Goal: Navigation & Orientation: Find specific page/section

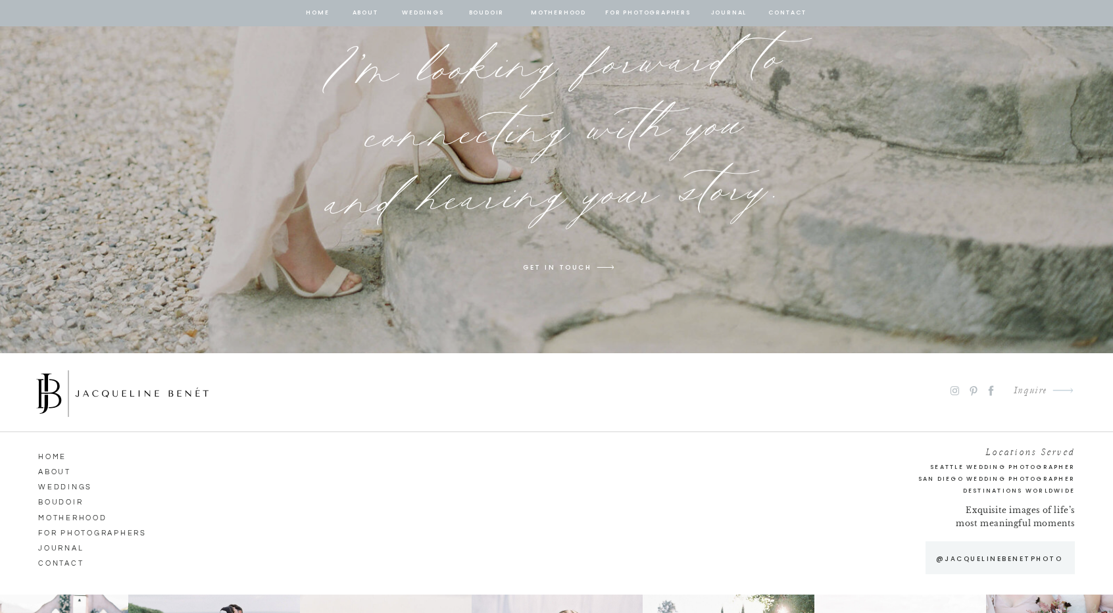
scroll to position [10148, 0]
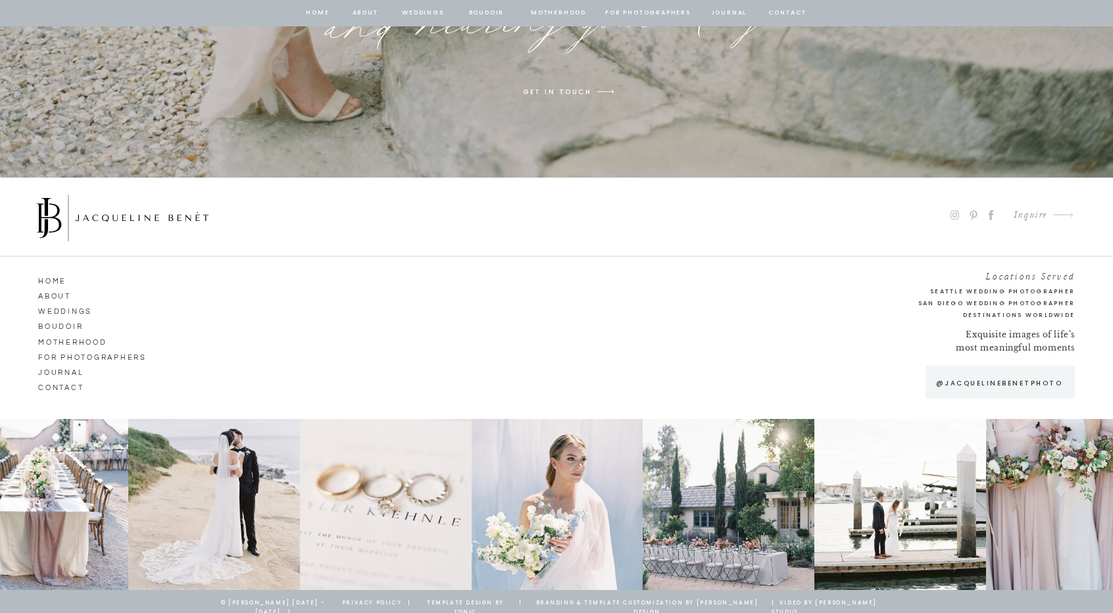
click at [59, 294] on nav "ABOUT" at bounding box center [75, 295] width 75 height 12
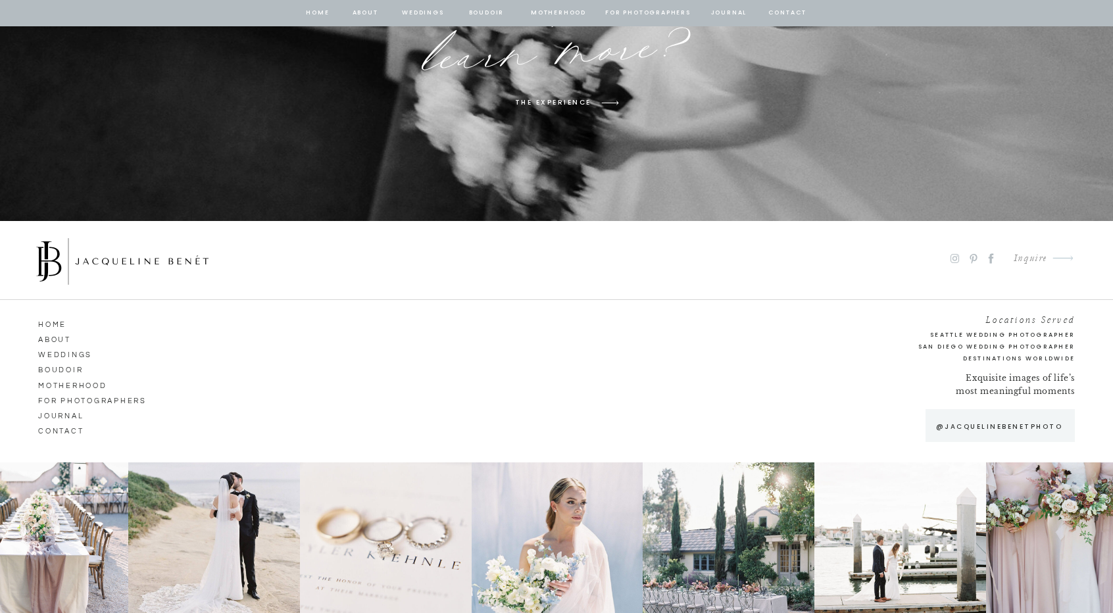
scroll to position [7154, 0]
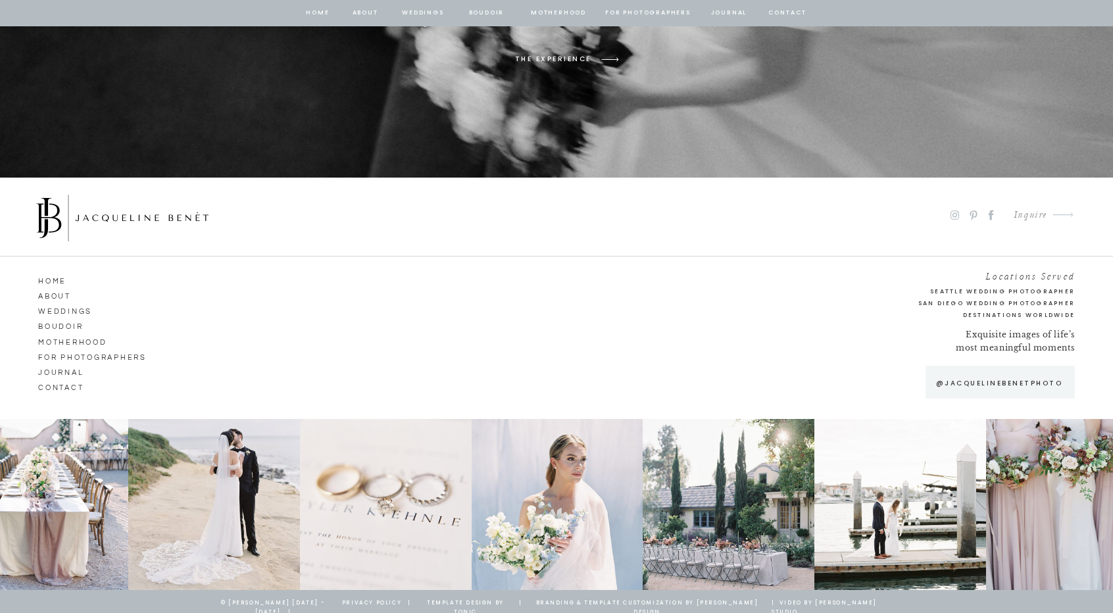
click at [61, 310] on nav "Weddings" at bounding box center [75, 310] width 75 height 12
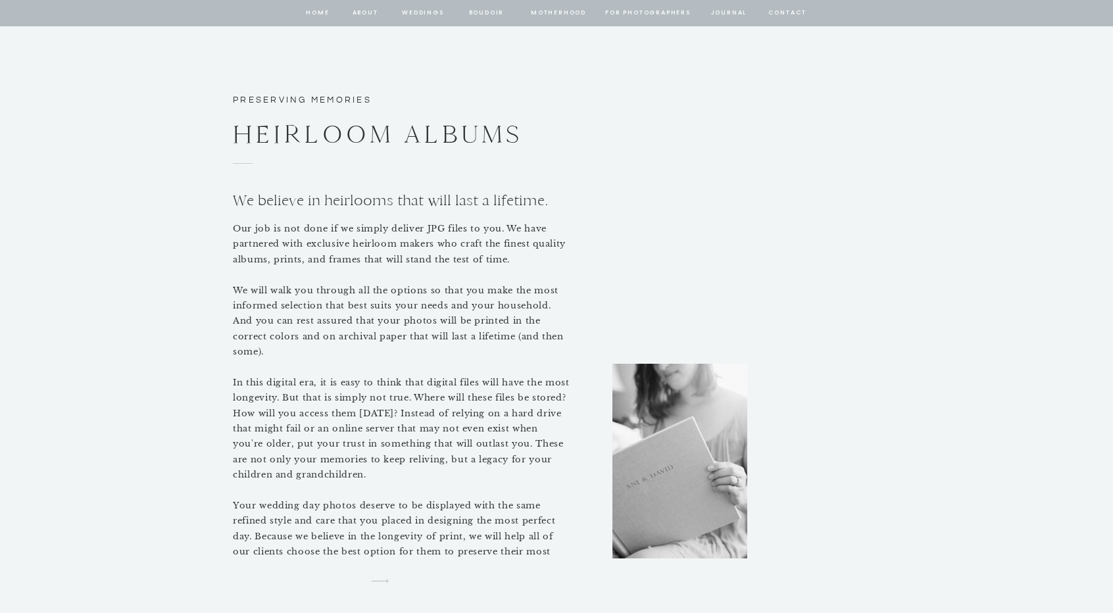
scroll to position [5791, 0]
